Goal: Task Accomplishment & Management: Manage account settings

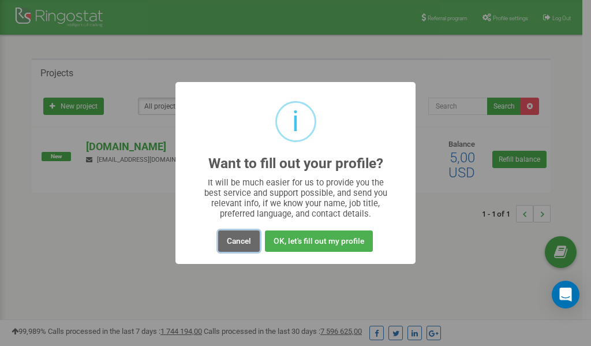
click at [242, 242] on button "Cancel" at bounding box center [239, 240] width 42 height 21
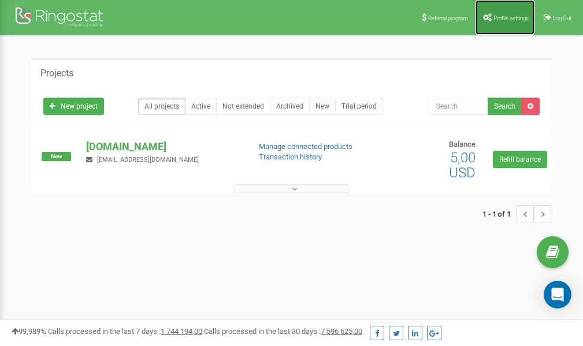
click at [509, 17] on span "Profile settings" at bounding box center [510, 18] width 35 height 6
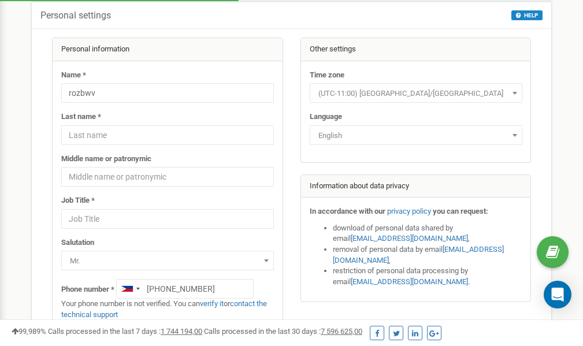
scroll to position [58, 0]
click at [215, 303] on link "verify it" at bounding box center [212, 303] width 24 height 9
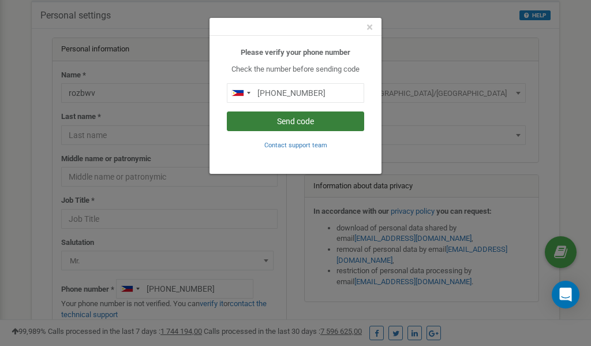
click at [281, 119] on button "Send code" at bounding box center [295, 121] width 137 height 20
